Goal: Task Accomplishment & Management: Manage account settings

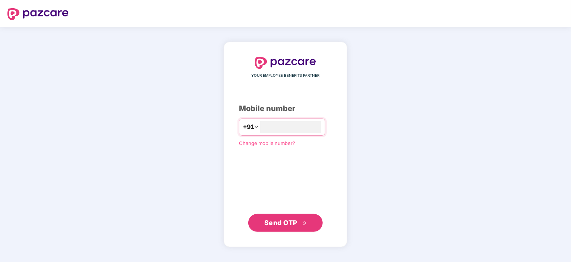
type input "**********"
click at [304, 226] on span "Send OTP" at bounding box center [285, 223] width 43 height 10
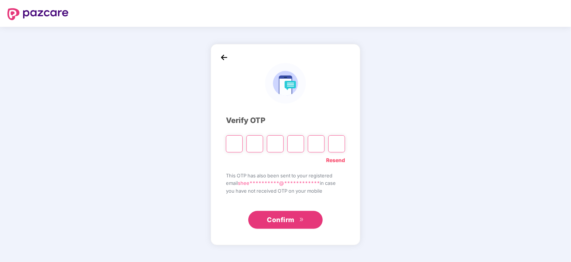
type input "*"
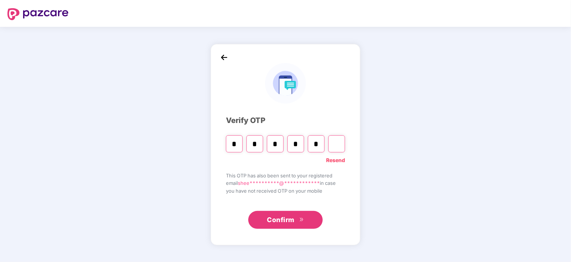
type input "*"
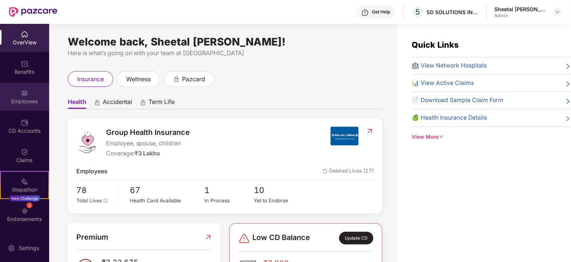
click at [21, 95] on img at bounding box center [24, 92] width 7 height 7
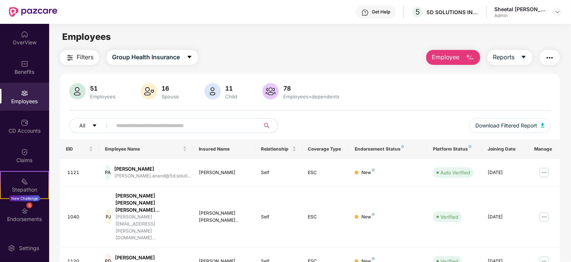
click at [155, 123] on input "text" at bounding box center [183, 125] width 134 height 11
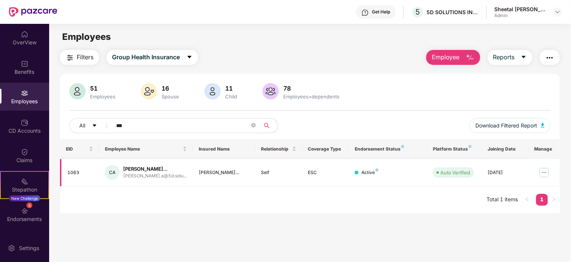
type input "***"
click at [159, 168] on div "[PERSON_NAME]..." at bounding box center [155, 168] width 64 height 7
click at [156, 172] on div "[PERSON_NAME]..." at bounding box center [155, 168] width 64 height 7
click at [74, 174] on div "1063" at bounding box center [80, 172] width 26 height 7
click at [542, 175] on img at bounding box center [545, 172] width 12 height 12
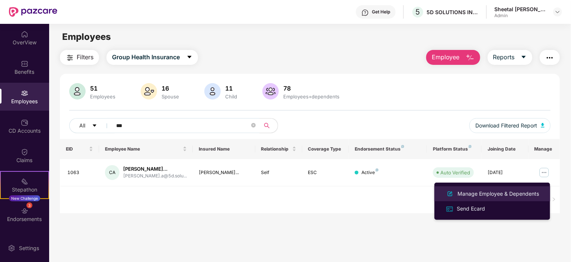
click at [471, 196] on div "Manage Employee & Dependents" at bounding box center [498, 194] width 85 height 8
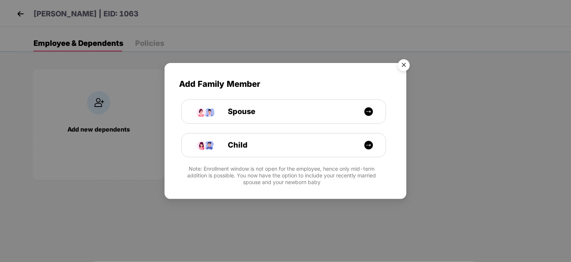
click at [404, 61] on img "Close" at bounding box center [404, 66] width 21 height 21
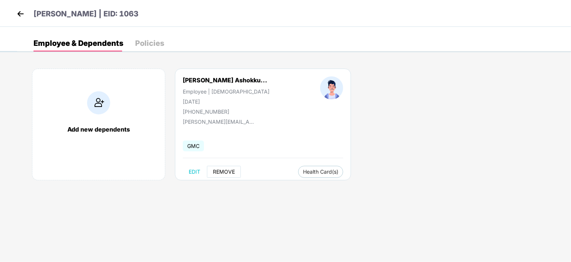
click at [220, 166] on button "REMOVE" at bounding box center [224, 172] width 34 height 12
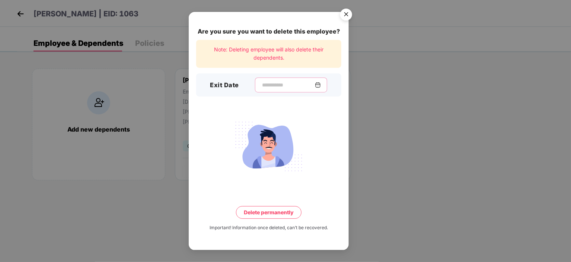
click at [261, 85] on input at bounding box center [288, 85] width 54 height 8
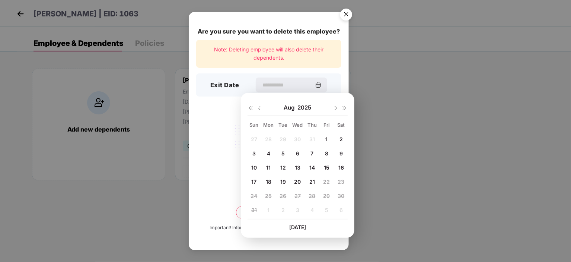
click at [258, 107] on img at bounding box center [260, 108] width 6 height 6
click at [312, 195] on span "31" at bounding box center [312, 196] width 6 height 6
type input "**********"
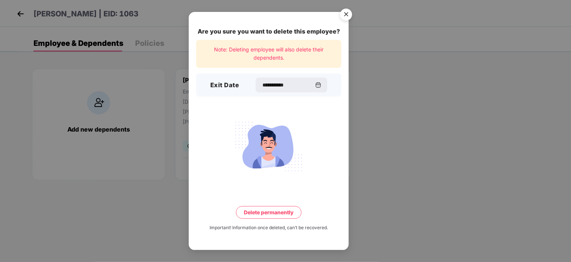
click at [282, 212] on button "Delete permanently" at bounding box center [269, 212] width 66 height 13
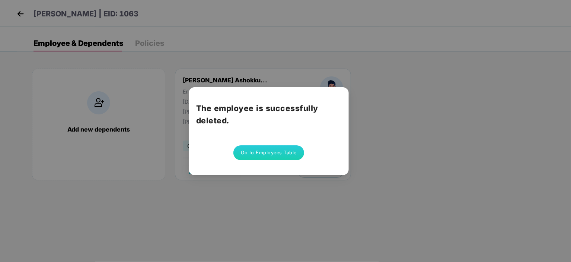
click at [23, 16] on div "The employee is successfully deleted. Go to Employees Table" at bounding box center [285, 131] width 571 height 262
click at [374, 122] on div "The employee is successfully deleted. Go to Employees Table" at bounding box center [285, 131] width 571 height 262
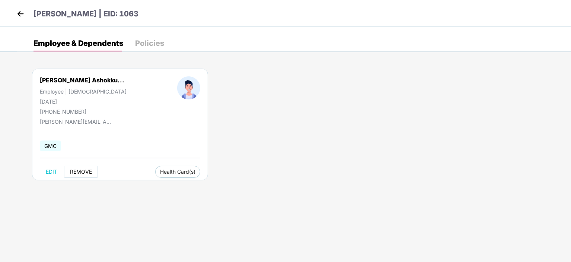
click at [92, 169] on button "REMOVE" at bounding box center [81, 172] width 34 height 12
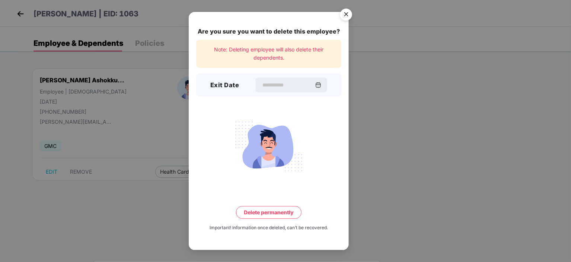
click at [343, 8] on img "Close" at bounding box center [346, 15] width 21 height 21
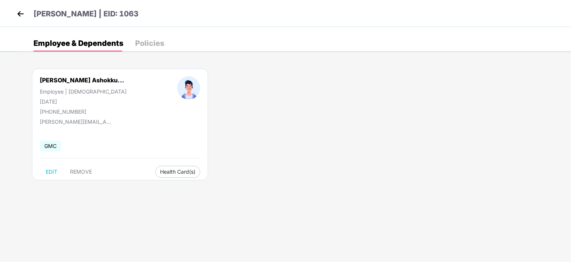
click at [23, 15] on img at bounding box center [20, 13] width 11 height 11
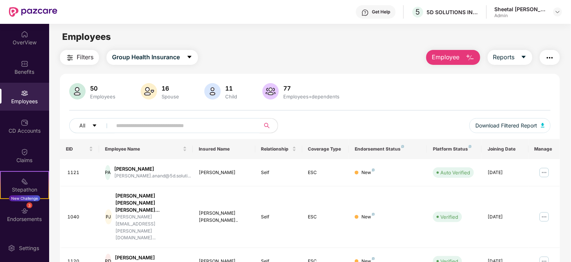
click at [216, 130] on input "text" at bounding box center [183, 125] width 134 height 11
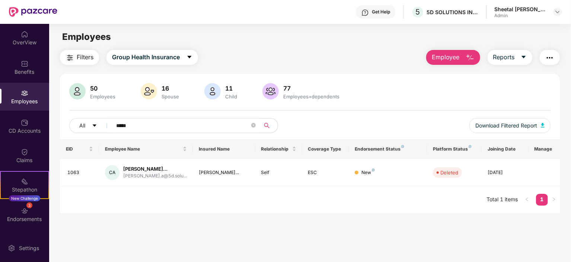
type input "*****"
